Goal: Find specific page/section: Find specific page/section

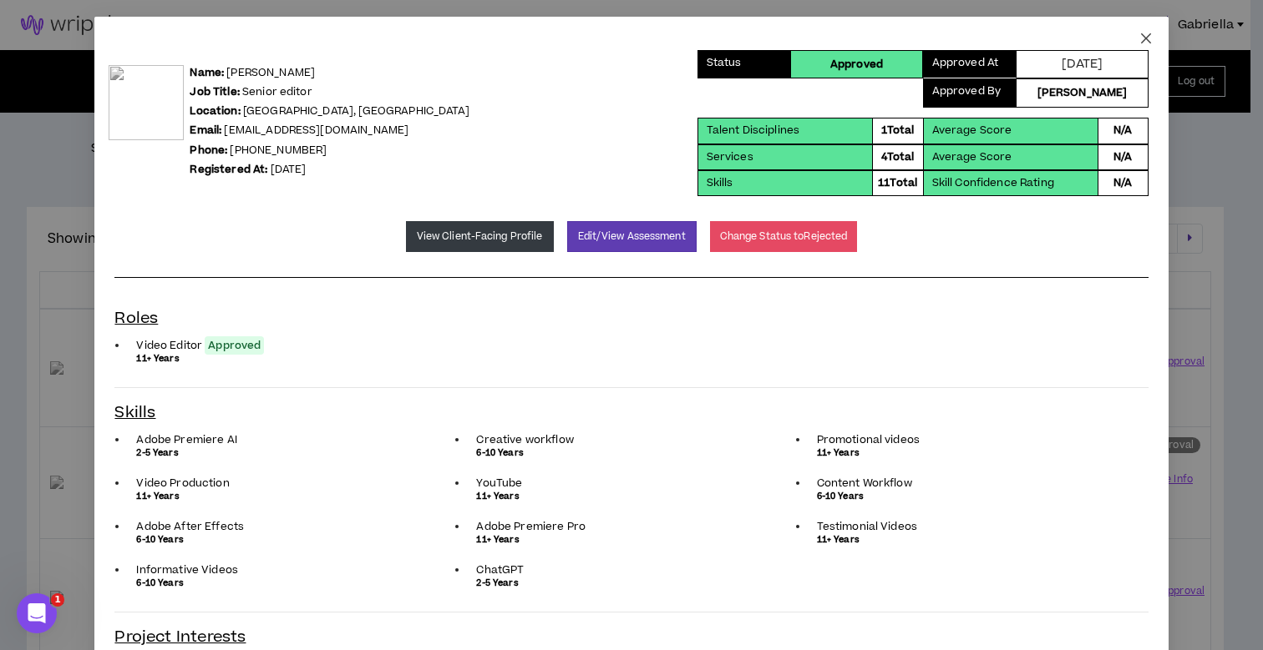
click at [1139, 38] on icon "close" at bounding box center [1145, 38] width 13 height 13
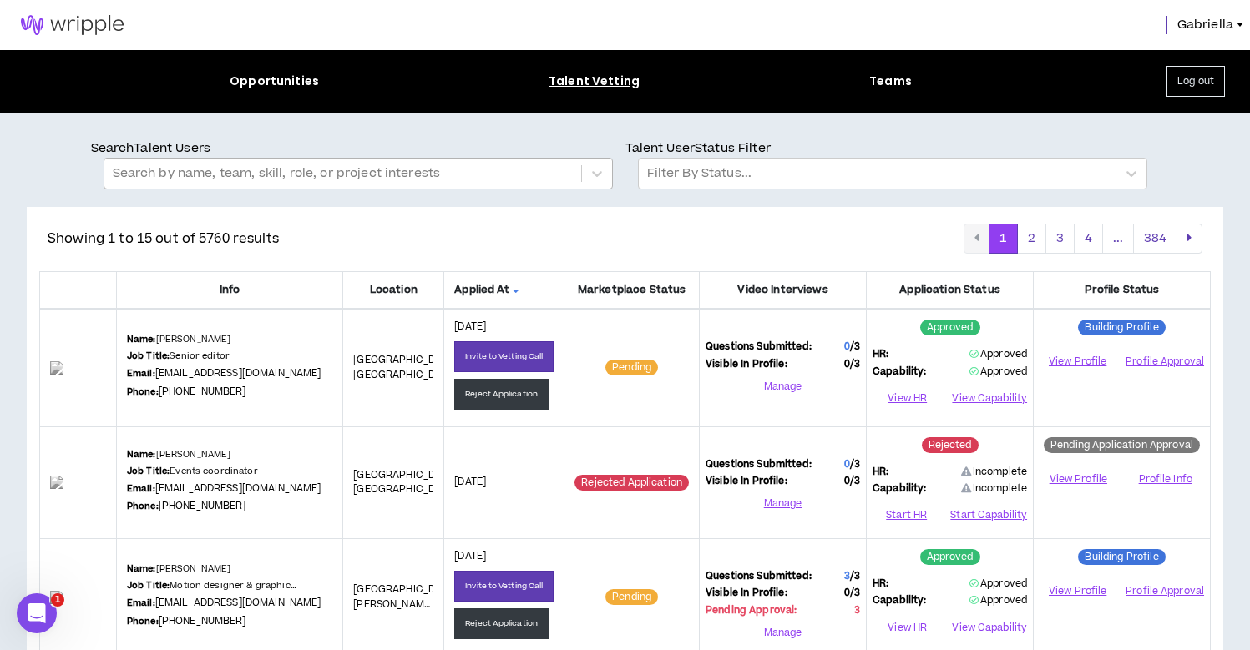
click at [453, 167] on div at bounding box center [343, 174] width 460 height 22
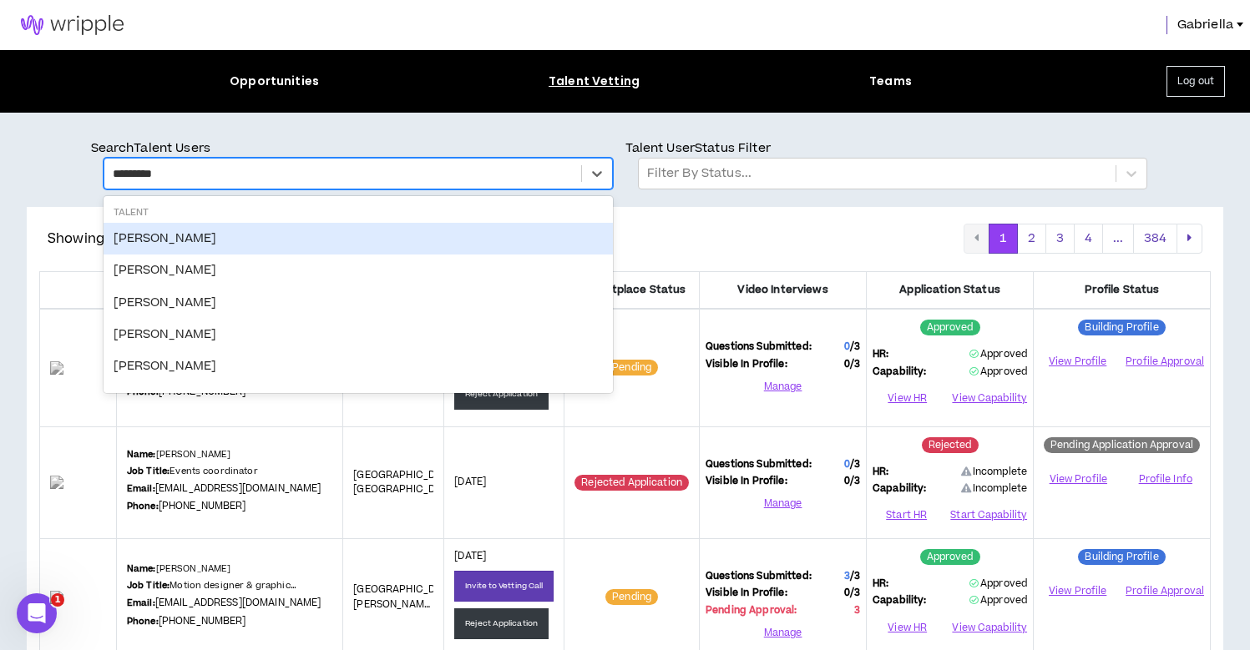
type input "**********"
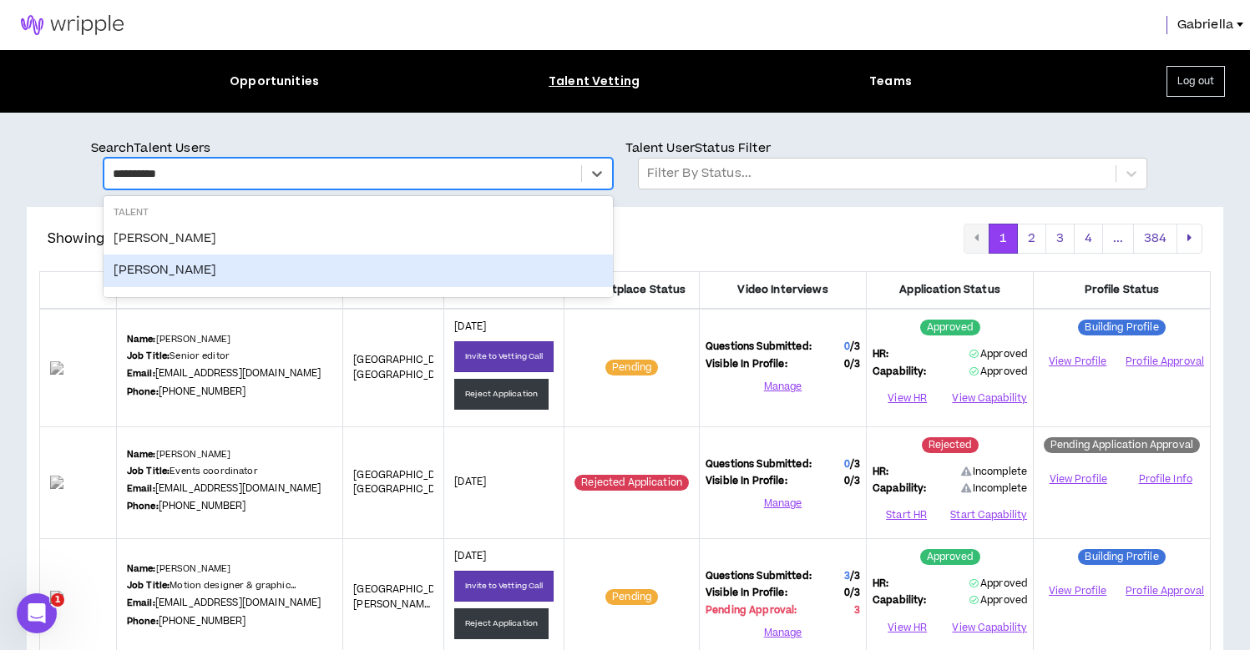
click at [203, 281] on div "[PERSON_NAME]" at bounding box center [358, 271] width 509 height 32
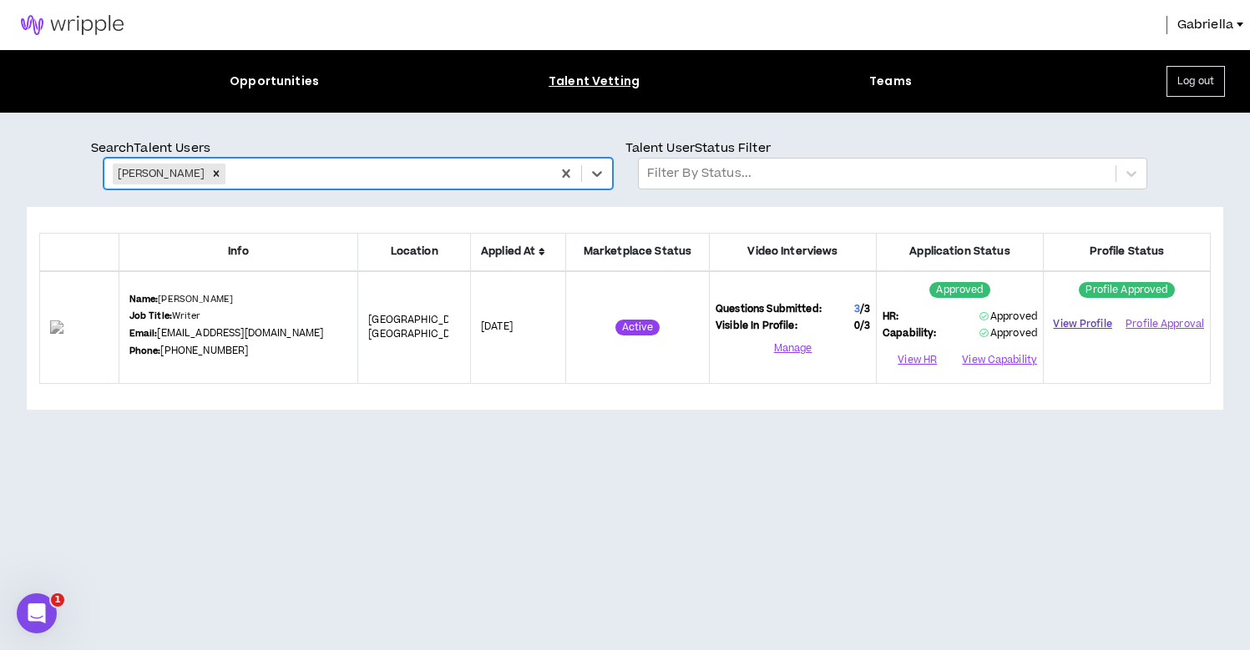
click at [1065, 329] on link "View Profile" at bounding box center [1083, 324] width 66 height 29
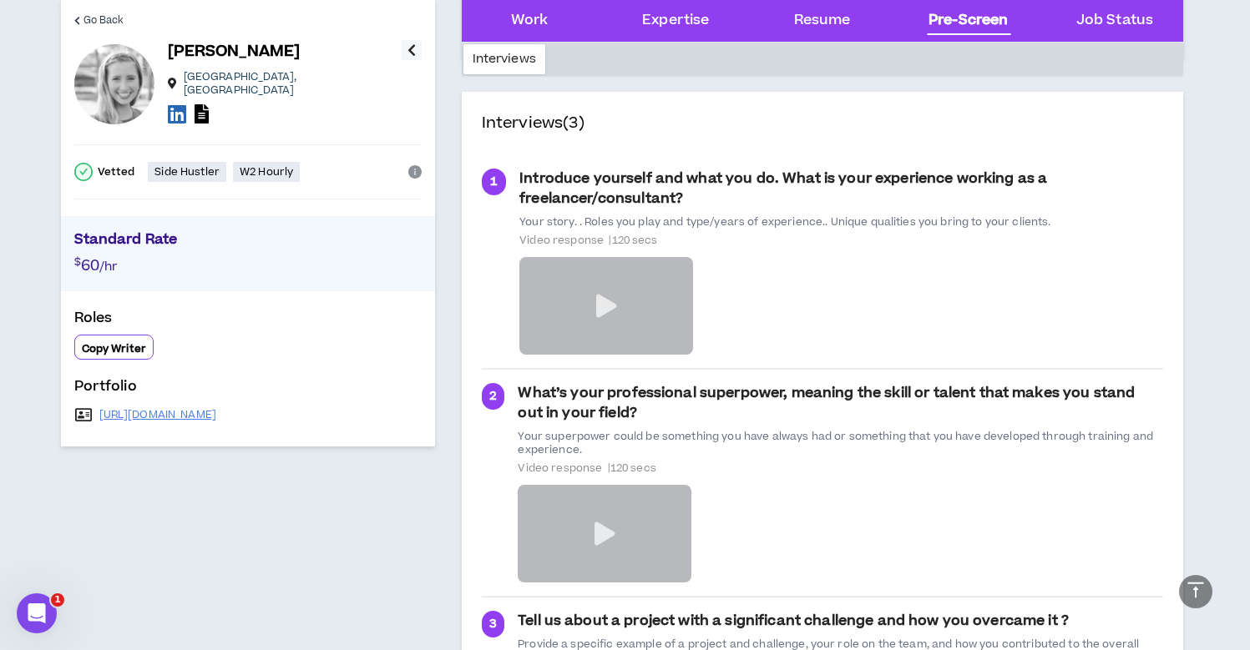
scroll to position [3287, 0]
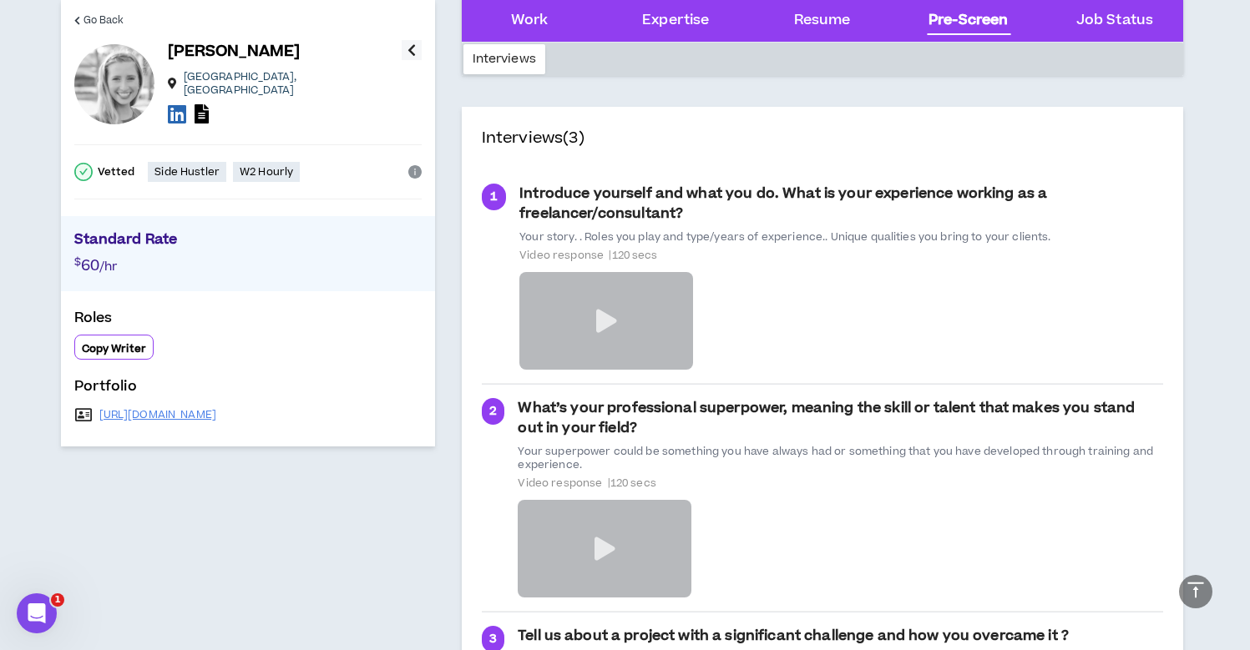
click at [605, 310] on icon at bounding box center [606, 321] width 21 height 23
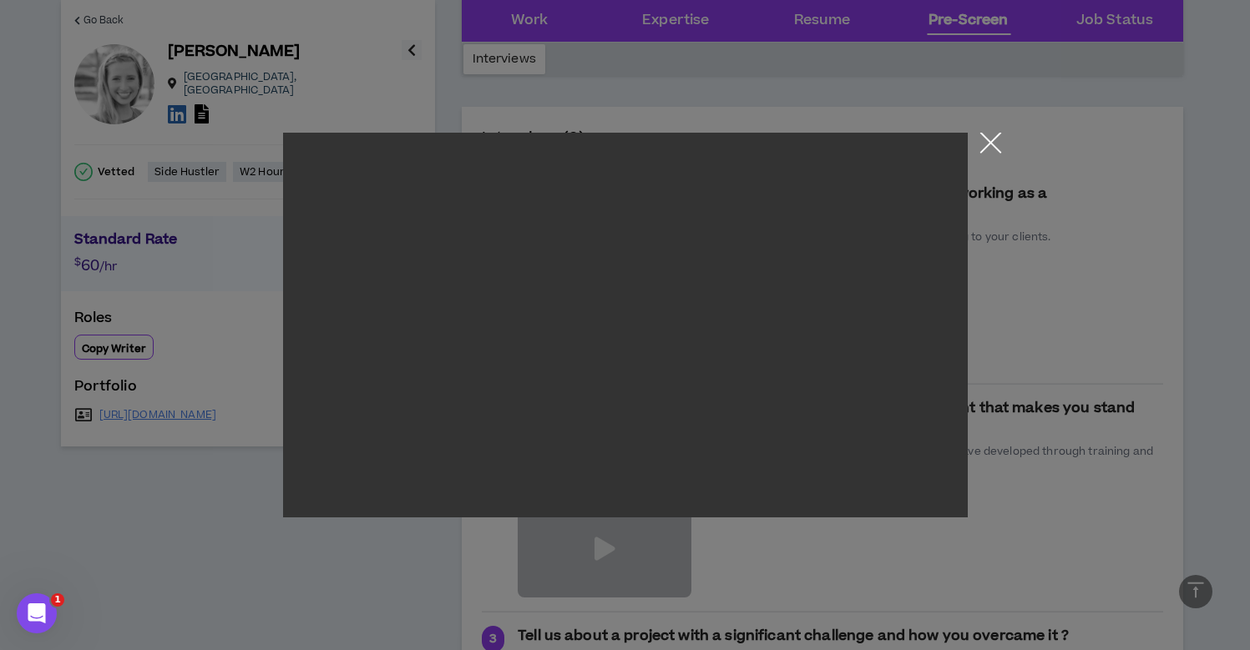
click at [990, 144] on button "Close the modal by clicking here" at bounding box center [990, 147] width 29 height 29
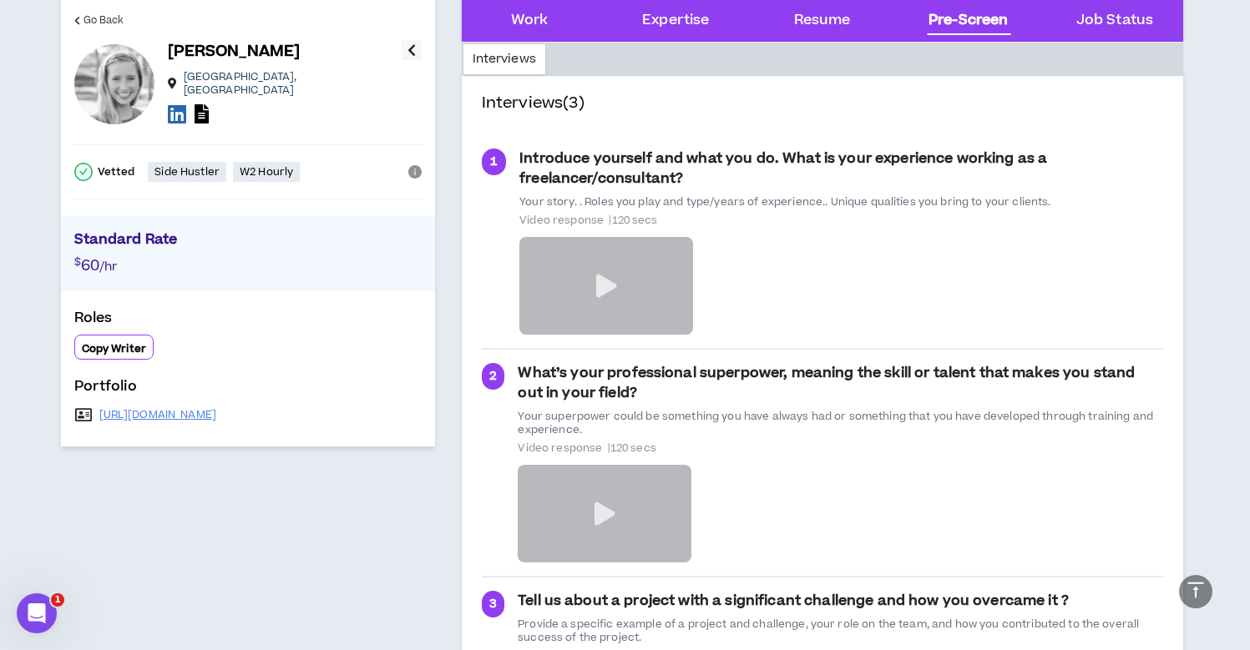
scroll to position [3340, 0]
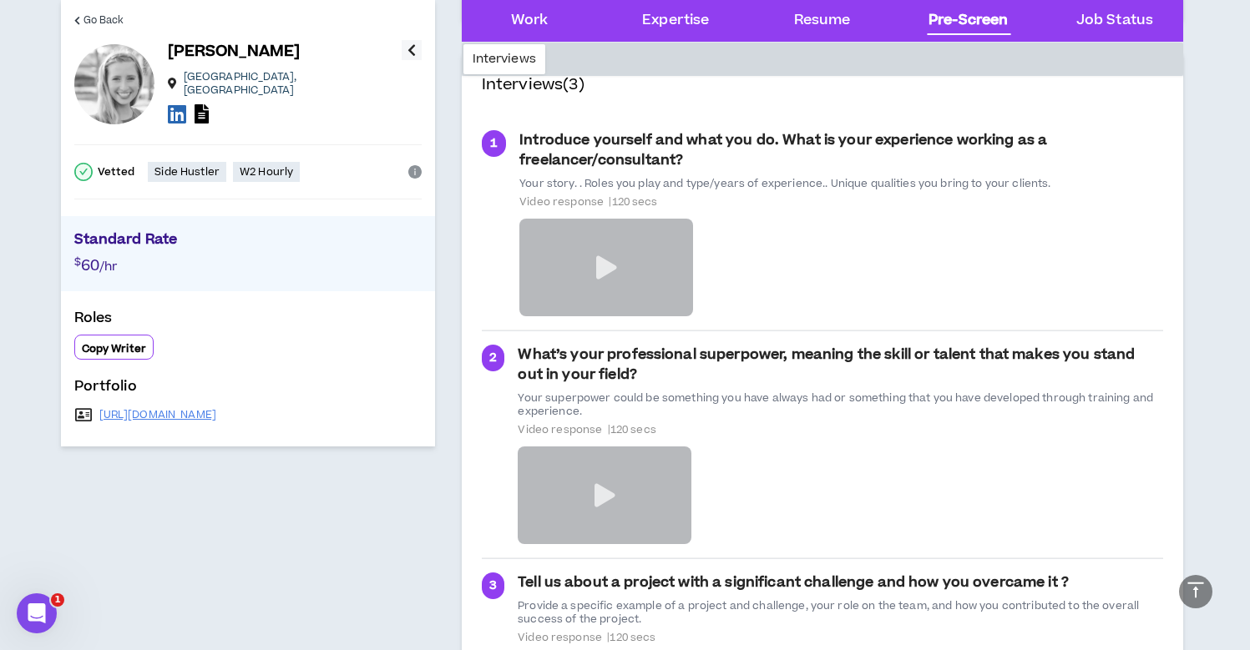
click at [595, 484] on icon at bounding box center [605, 495] width 21 height 23
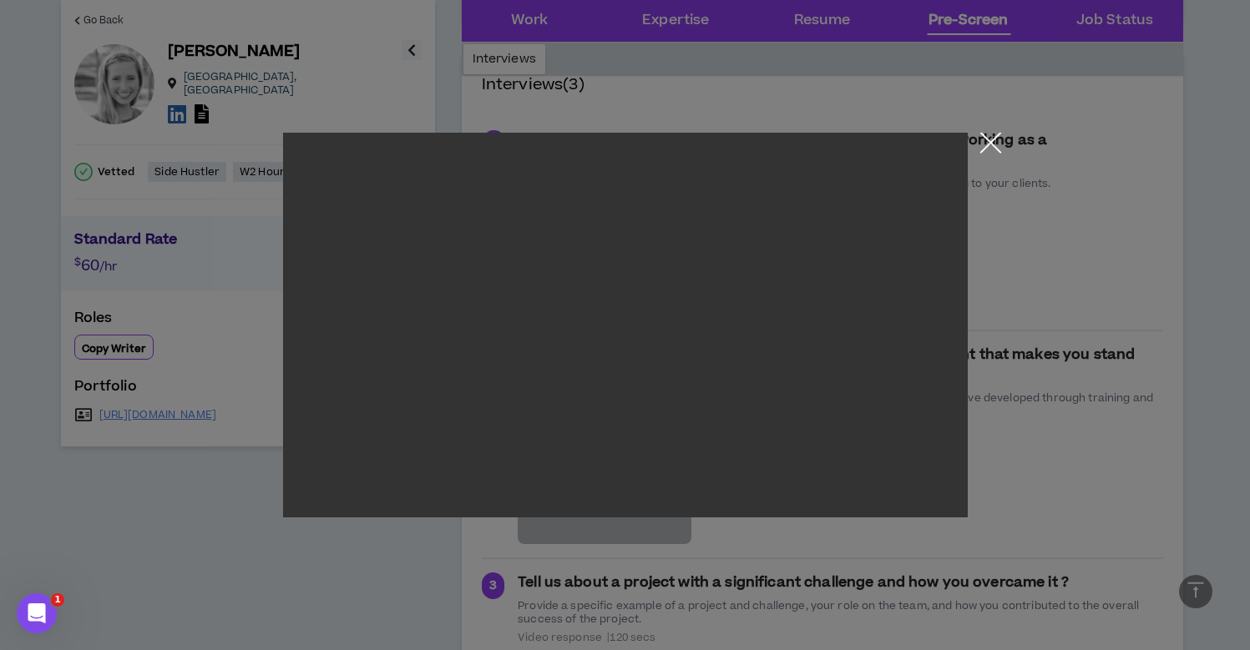
click at [988, 144] on button "Close the modal by clicking here" at bounding box center [990, 147] width 29 height 29
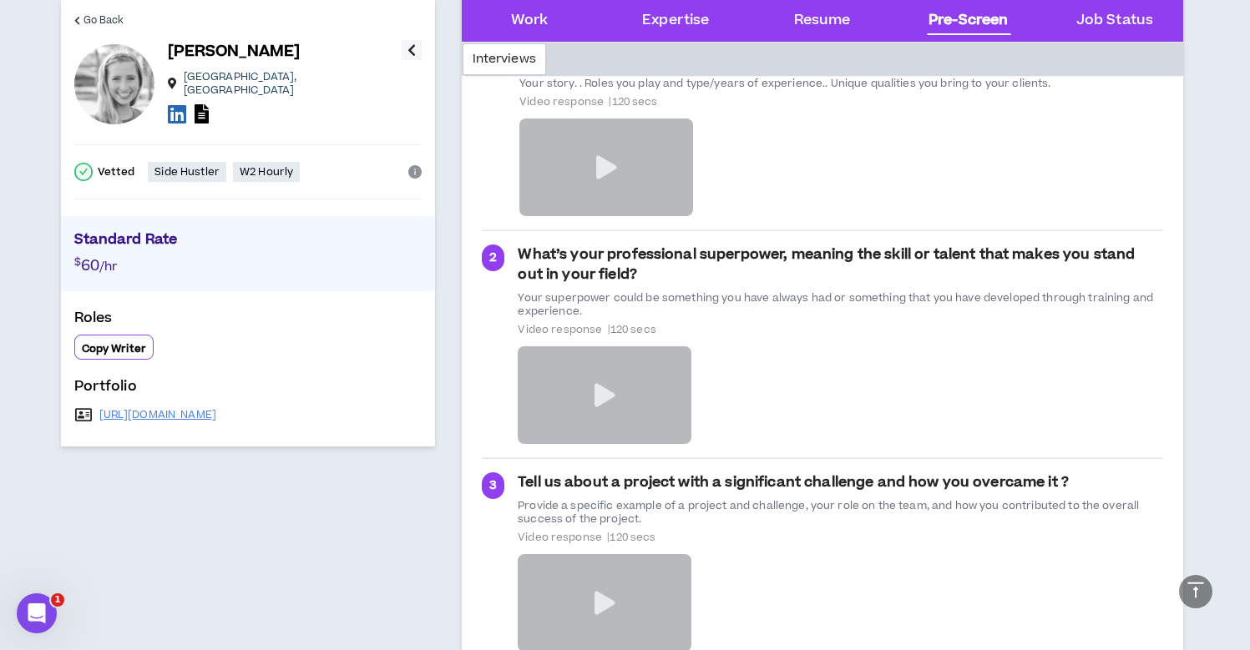
scroll to position [3434, 0]
